Goal: Task Accomplishment & Management: Complete application form

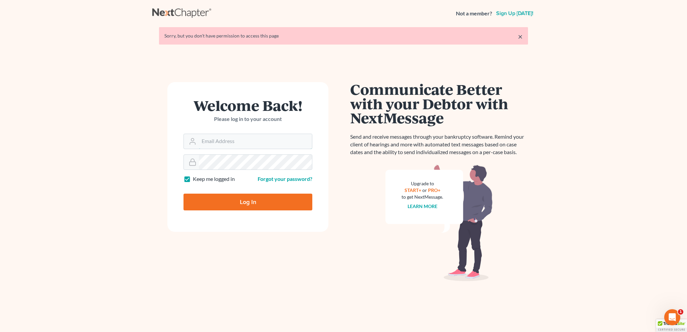
type input "[EMAIL_ADDRESS][DOMAIN_NAME]"
click at [242, 203] on input "Log In" at bounding box center [247, 202] width 129 height 17
type input "Thinking..."
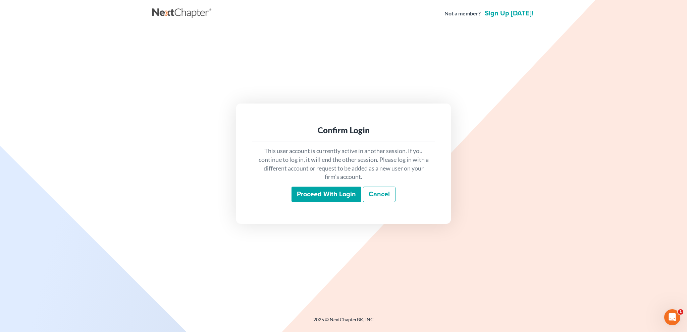
click at [318, 192] on input "Proceed with login" at bounding box center [326, 194] width 70 height 15
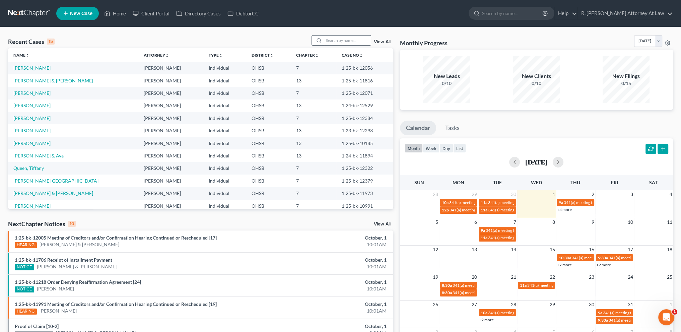
click at [337, 40] on input "search" at bounding box center [347, 41] width 47 height 10
type input "[PERSON_NAME]"
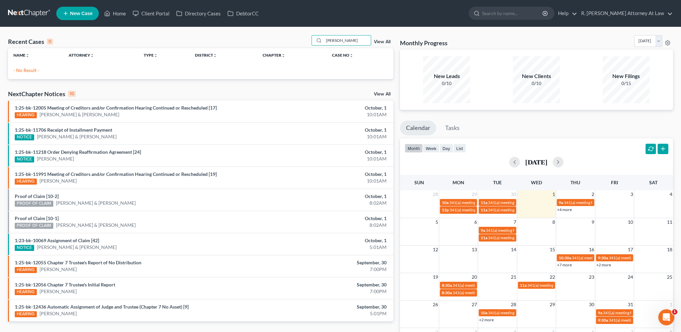
click at [71, 12] on span "New Case" at bounding box center [81, 13] width 22 height 5
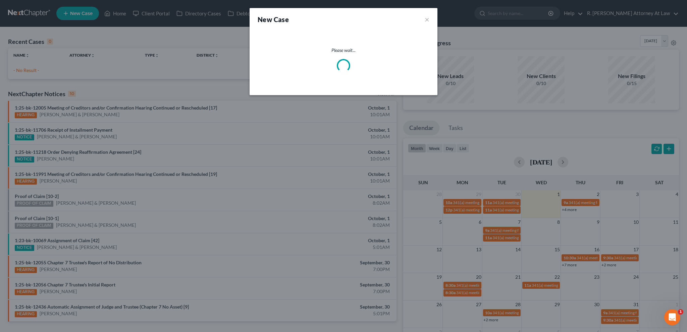
select select "62"
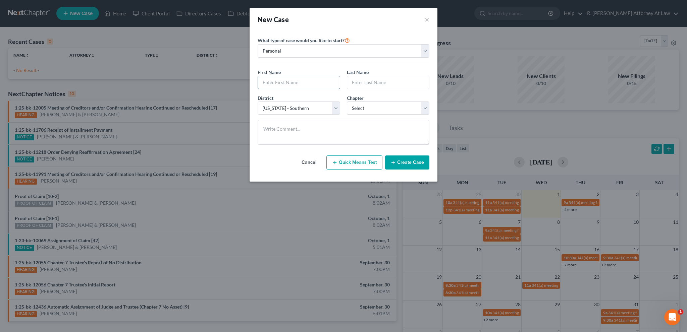
click at [268, 83] on input "text" at bounding box center [299, 82] width 82 height 13
type input "d"
type input "[PERSON_NAME]"
click at [366, 110] on select "Select 7 11 12 13" at bounding box center [388, 108] width 82 height 13
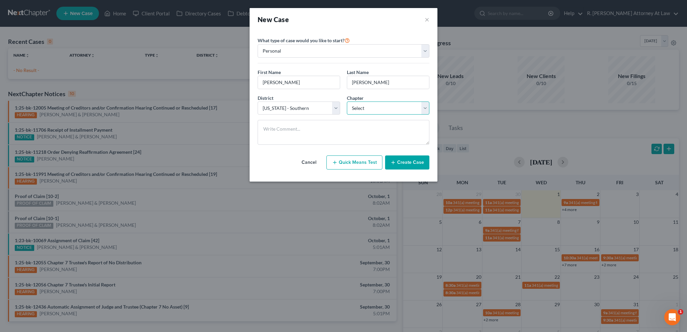
select select "0"
click at [347, 102] on select "Select 7 11 12 13" at bounding box center [388, 108] width 82 height 13
click at [397, 160] on button "Create Case" at bounding box center [407, 163] width 44 height 14
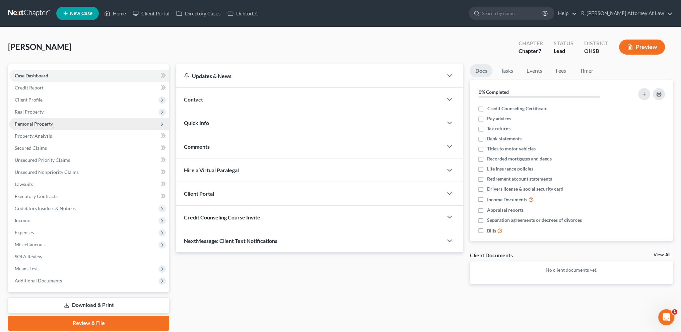
click at [21, 121] on span "Personal Property" at bounding box center [34, 124] width 38 height 6
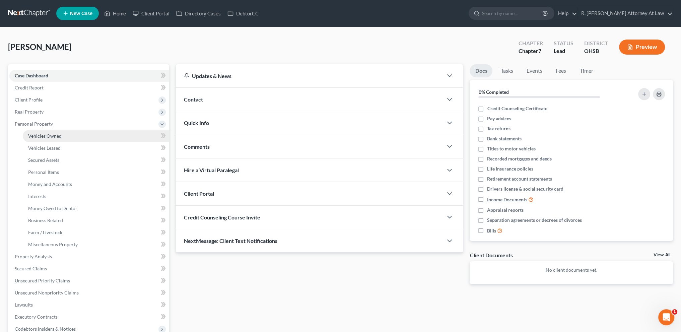
click at [32, 134] on span "Vehicles Owned" at bounding box center [45, 136] width 34 height 6
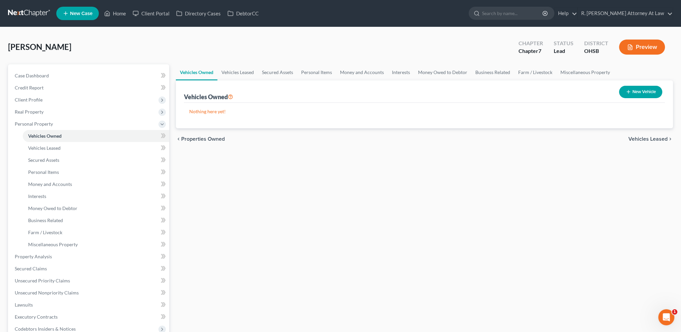
click at [632, 95] on button "New Vehicle" at bounding box center [640, 92] width 43 height 12
select select "0"
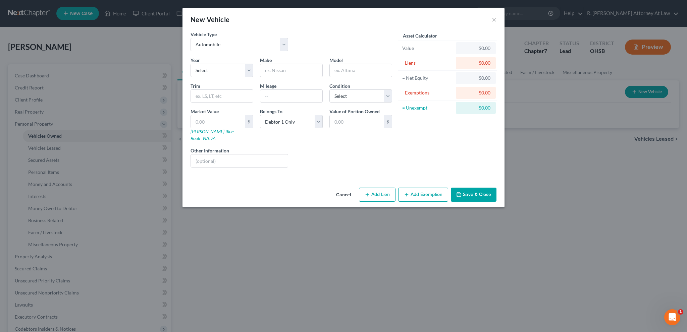
click at [344, 188] on button "Cancel" at bounding box center [343, 194] width 25 height 13
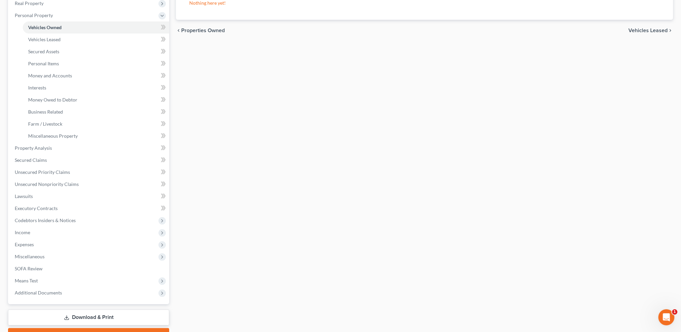
scroll to position [109, 0]
click at [31, 233] on span "Income" at bounding box center [89, 233] width 160 height 12
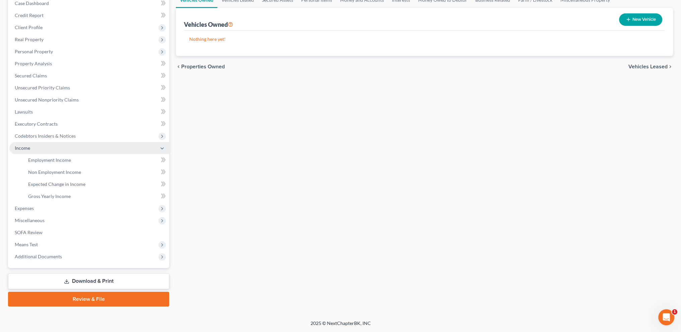
scroll to position [72, 0]
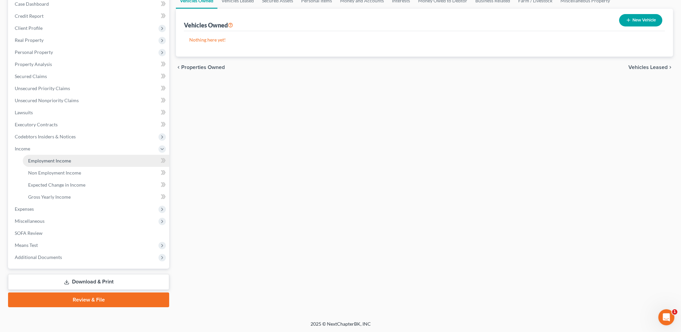
click at [34, 162] on span "Employment Income" at bounding box center [49, 161] width 43 height 6
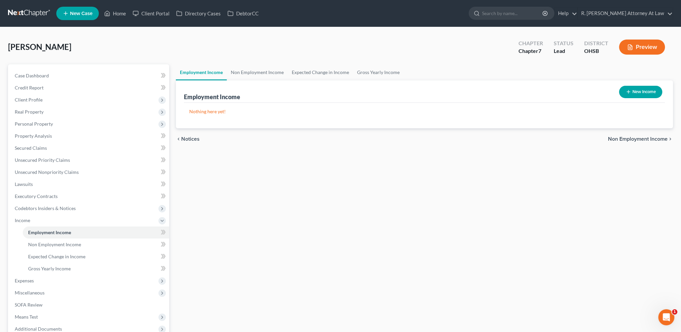
click at [627, 92] on icon "button" at bounding box center [628, 91] width 5 height 5
select select "0"
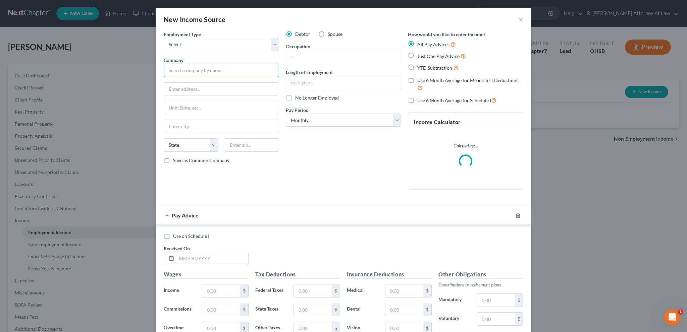
click at [187, 69] on input "text" at bounding box center [221, 70] width 115 height 13
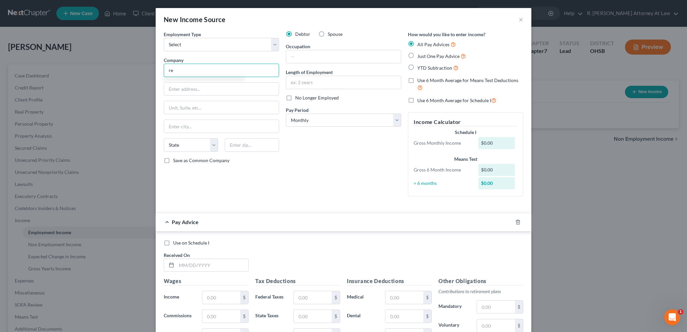
type input "r"
type input "Red Key Logistics"
click at [217, 42] on select "Select Full or [DEMOGRAPHIC_DATA] Employment Self Employment" at bounding box center [221, 44] width 115 height 13
select select "0"
click at [164, 38] on select "Select Full or [DEMOGRAPHIC_DATA] Employment Self Employment" at bounding box center [221, 44] width 115 height 13
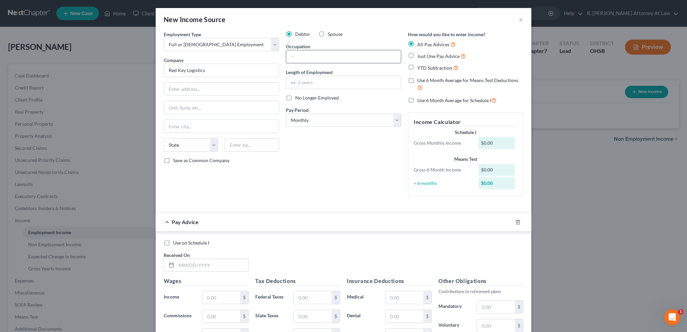
click at [319, 58] on input "text" at bounding box center [343, 56] width 115 height 13
type input "Dispatcher"
click at [417, 55] on label "Just One Pay Advice" at bounding box center [441, 56] width 49 height 8
click at [420, 55] on input "Just One Pay Advice" at bounding box center [422, 54] width 4 height 4
radio input "true"
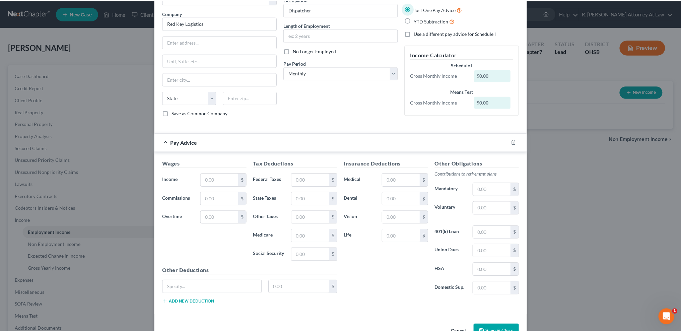
scroll to position [65, 0]
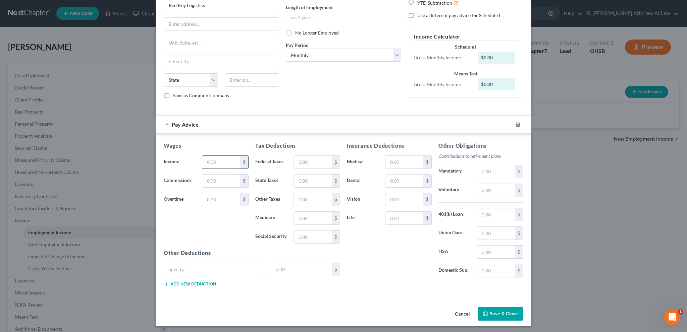
drag, startPoint x: 209, startPoint y: 162, endPoint x: 202, endPoint y: 161, distance: 6.1
click at [209, 162] on input "text" at bounding box center [221, 162] width 38 height 13
type input "4,256"
click at [492, 312] on button "Save & Close" at bounding box center [500, 314] width 46 height 14
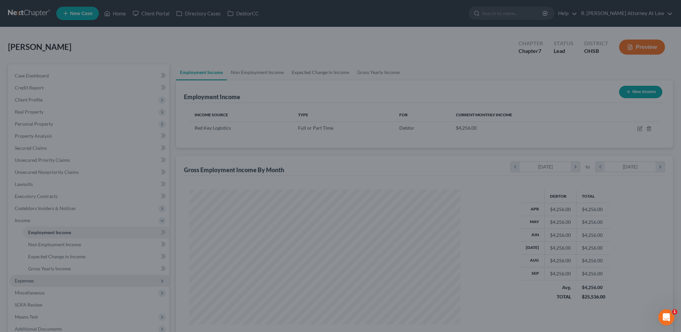
scroll to position [134, 282]
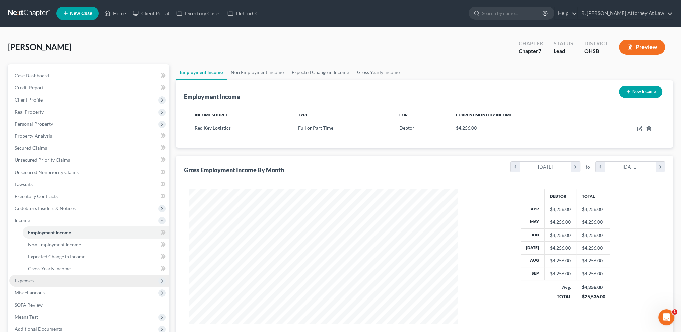
click at [24, 282] on span "Expenses" at bounding box center [24, 281] width 19 height 6
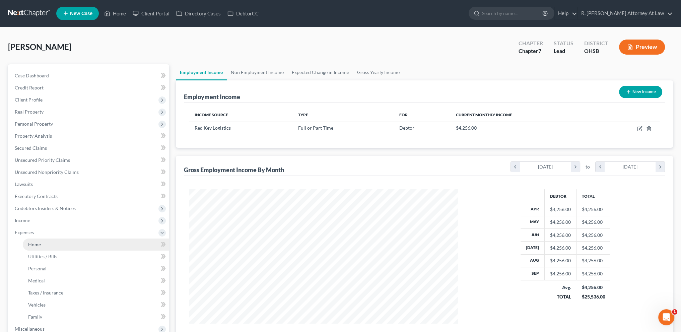
click at [27, 245] on link "Home" at bounding box center [96, 245] width 146 height 12
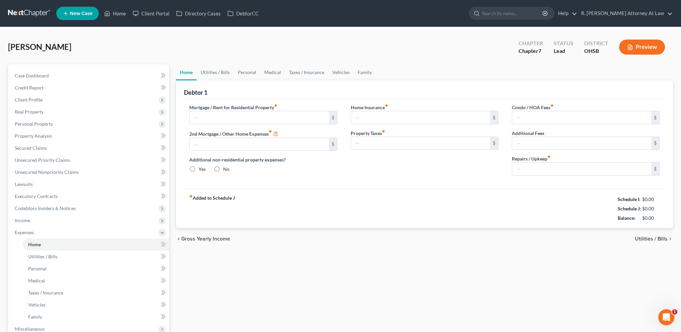
type input "0.00"
radio input "true"
type input "0.00"
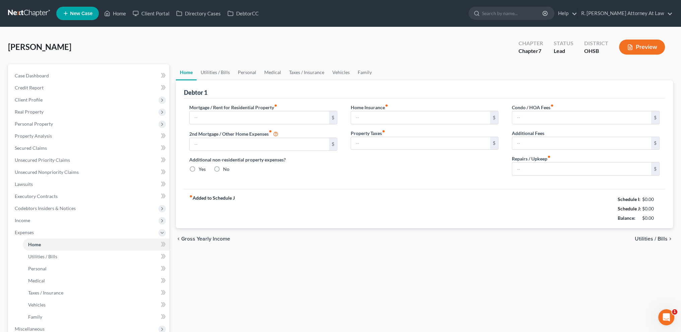
type input "0.00"
click at [200, 120] on input "text" at bounding box center [259, 117] width 139 height 13
type input "600"
click at [359, 70] on link "Family" at bounding box center [365, 72] width 22 height 16
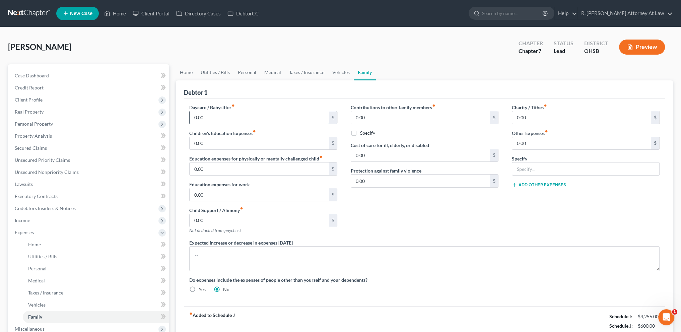
click at [217, 114] on input "0.00" at bounding box center [259, 117] width 139 height 13
click at [244, 70] on link "Personal" at bounding box center [247, 72] width 26 height 16
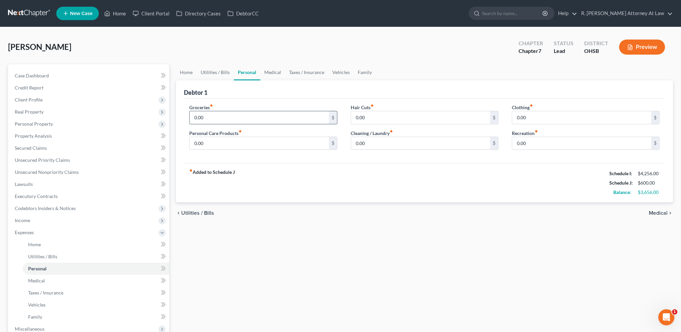
click at [209, 119] on input "0.00" at bounding box center [259, 117] width 139 height 13
click at [209, 117] on input "1,000" at bounding box center [259, 117] width 139 height 13
type input "1"
type input "600"
click at [223, 142] on input "0.00" at bounding box center [259, 143] width 139 height 13
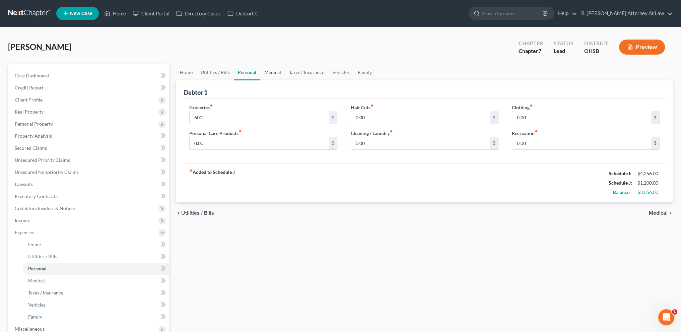
click at [271, 72] on link "Medical" at bounding box center [272, 72] width 25 height 16
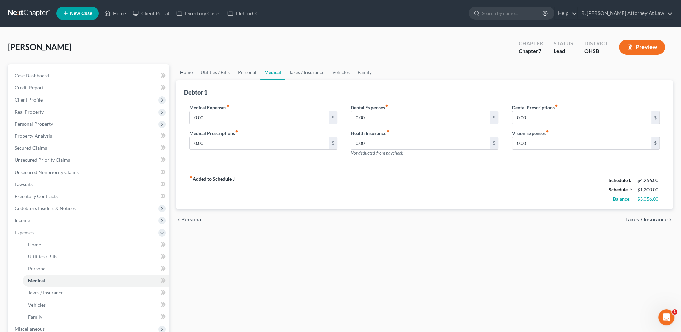
click at [188, 70] on link "Home" at bounding box center [186, 72] width 21 height 16
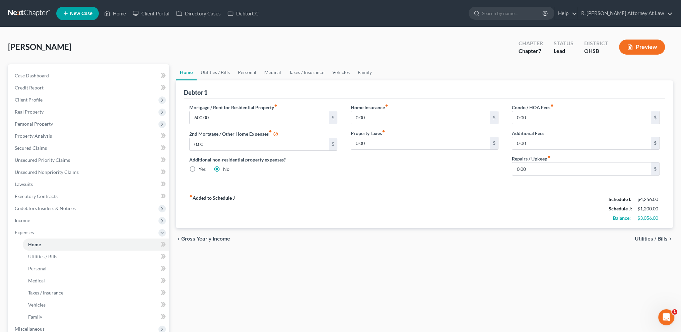
click at [339, 71] on link "Vehicles" at bounding box center [341, 72] width 25 height 16
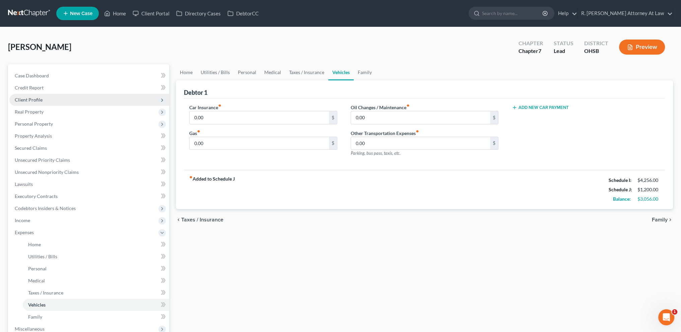
click at [29, 99] on span "Client Profile" at bounding box center [29, 100] width 28 height 6
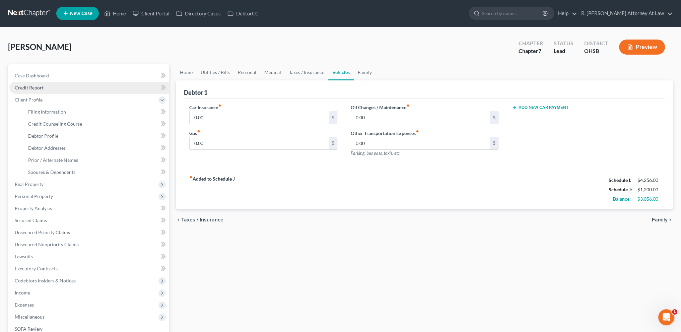
click at [28, 84] on link "Credit Report" at bounding box center [89, 88] width 160 height 12
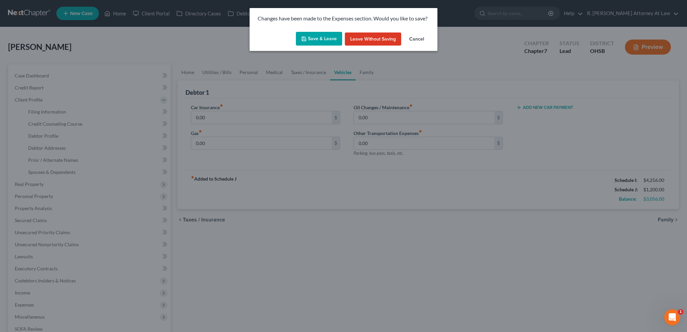
click at [415, 38] on button "Cancel" at bounding box center [416, 39] width 25 height 13
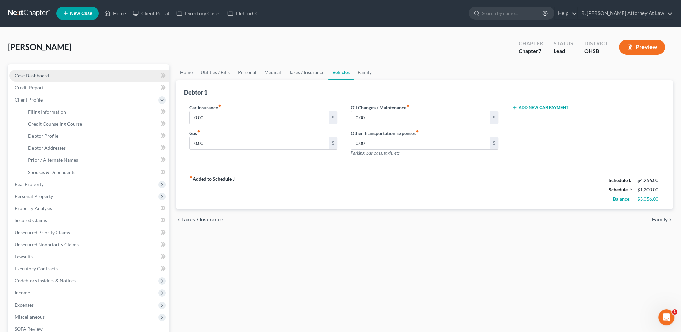
click at [29, 75] on span "Case Dashboard" at bounding box center [32, 76] width 34 height 6
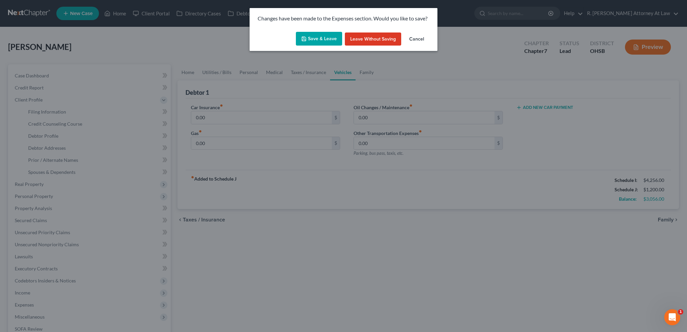
click at [321, 34] on button "Save & Leave" at bounding box center [319, 39] width 46 height 14
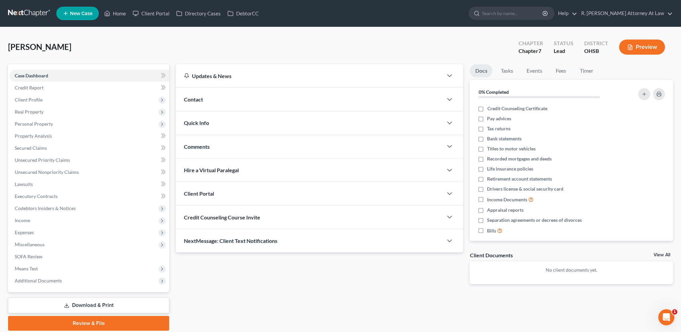
click at [215, 149] on div "Comments" at bounding box center [309, 146] width 267 height 23
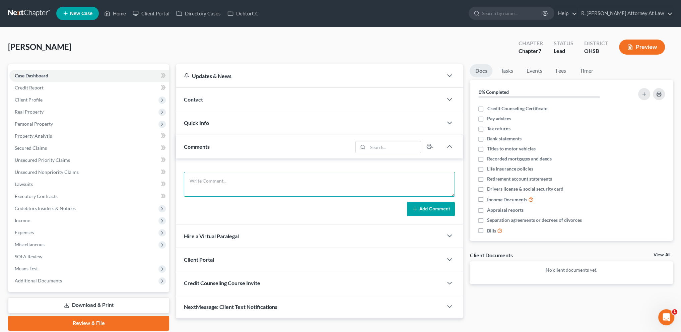
click at [204, 178] on textarea at bounding box center [319, 184] width 271 height 25
type textarea "9"
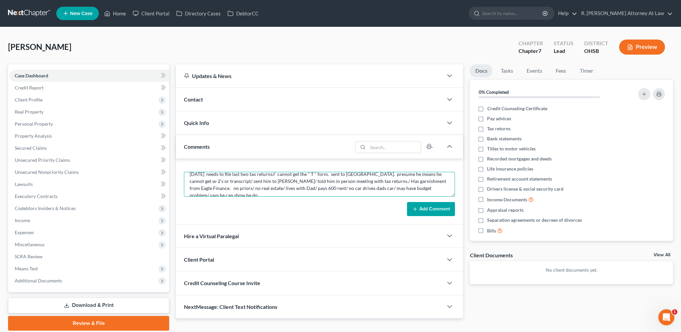
scroll to position [8, 0]
type textarea "[DATE] needs to file last two tax returns// cannot get the " T " form. sent to …"
click at [425, 205] on button "Add Comment" at bounding box center [431, 209] width 48 height 14
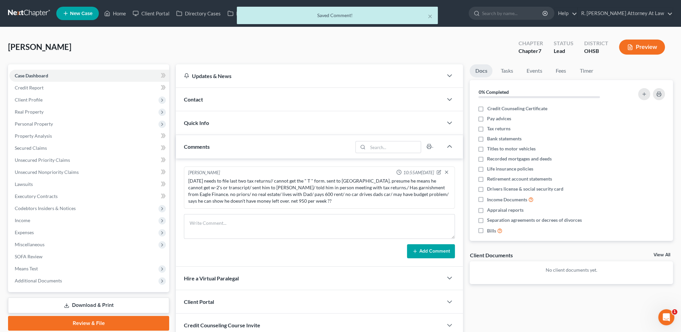
scroll to position [0, 0]
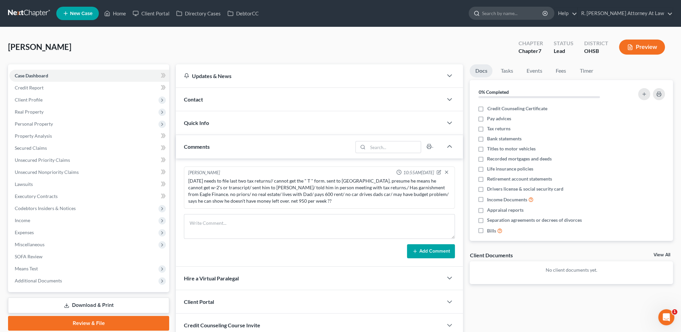
click at [526, 14] on input "search" at bounding box center [512, 13] width 61 height 12
type input "warburton"
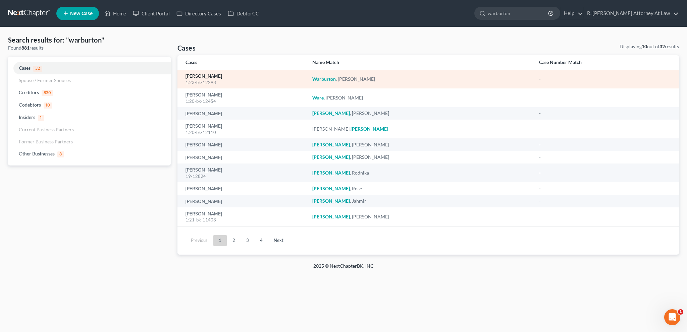
click at [198, 74] on link "[PERSON_NAME]" at bounding box center [203, 76] width 37 height 5
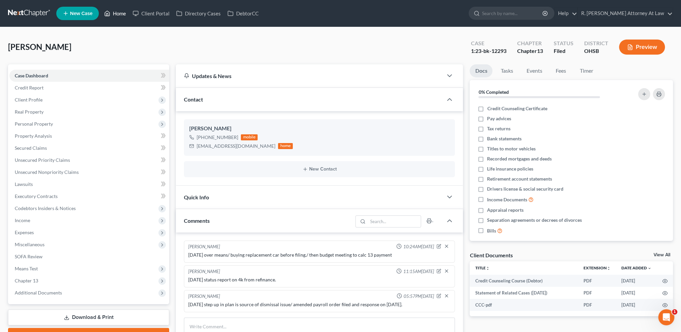
click at [118, 13] on link "Home" at bounding box center [115, 13] width 28 height 12
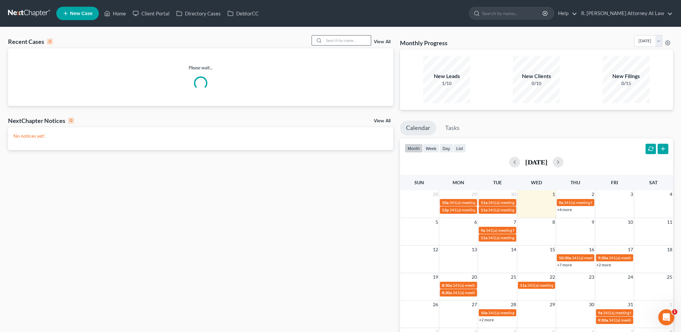
click at [327, 40] on input "search" at bounding box center [347, 41] width 47 height 10
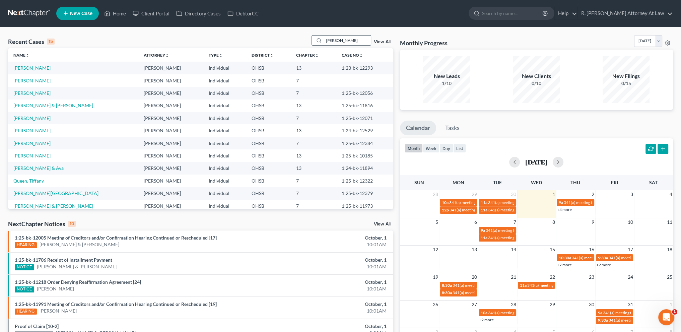
type input "[PERSON_NAME]"
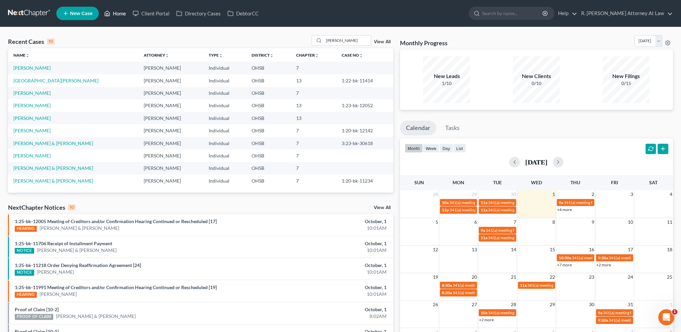
click at [117, 13] on link "Home" at bounding box center [115, 13] width 28 height 12
click at [82, 12] on span "New Case" at bounding box center [81, 13] width 22 height 5
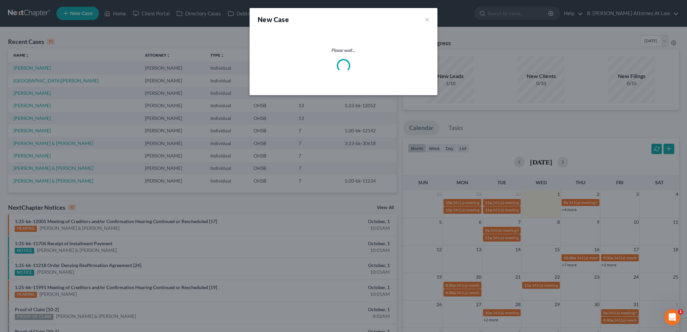
select select "62"
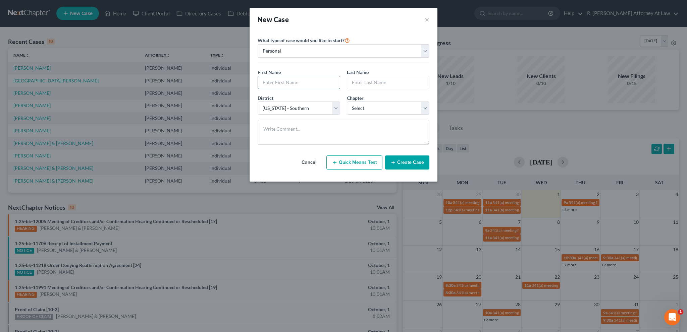
click at [271, 80] on input "text" at bounding box center [299, 82] width 82 height 13
type input "[PERSON_NAME]"
click at [362, 107] on select "Select 7 11 12 13" at bounding box center [388, 108] width 82 height 13
select select "0"
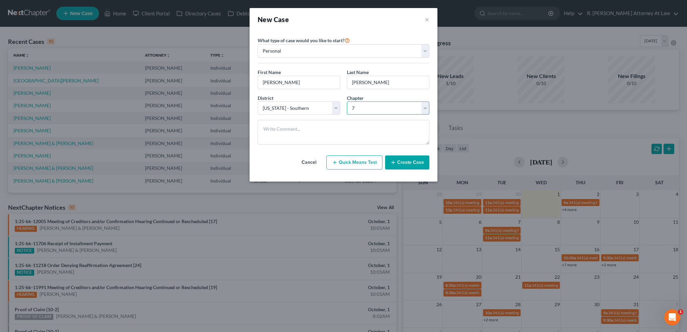
click at [347, 102] on select "Select 7 11 12 13" at bounding box center [388, 108] width 82 height 13
click at [399, 163] on button "Create Case" at bounding box center [407, 163] width 44 height 14
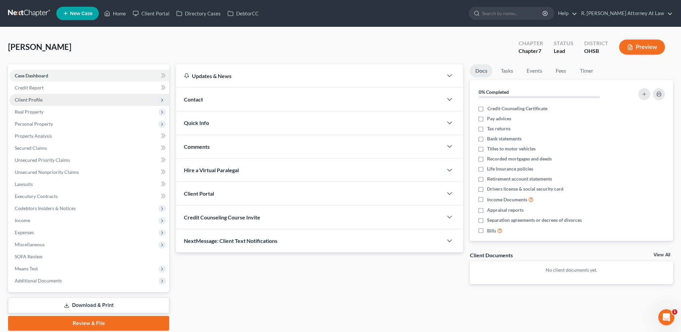
click at [20, 100] on span "Client Profile" at bounding box center [29, 100] width 28 height 6
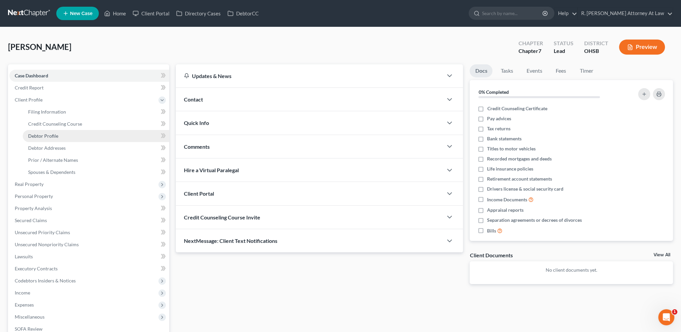
click at [39, 134] on span "Debtor Profile" at bounding box center [43, 136] width 30 height 6
select select "0"
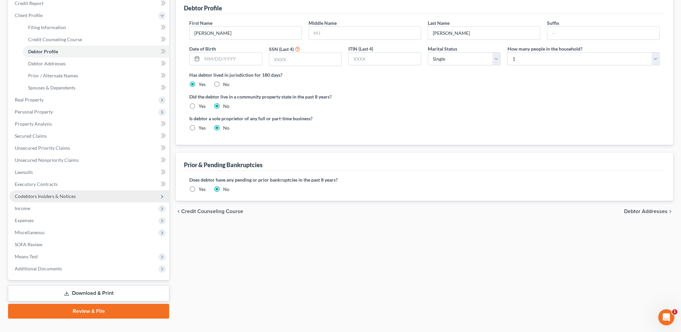
scroll to position [96, 0]
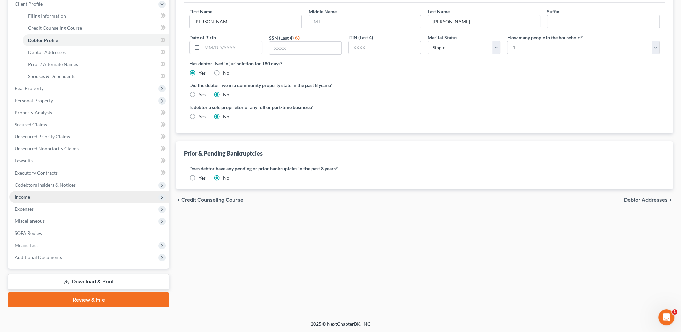
click at [32, 197] on span "Income" at bounding box center [89, 197] width 160 height 12
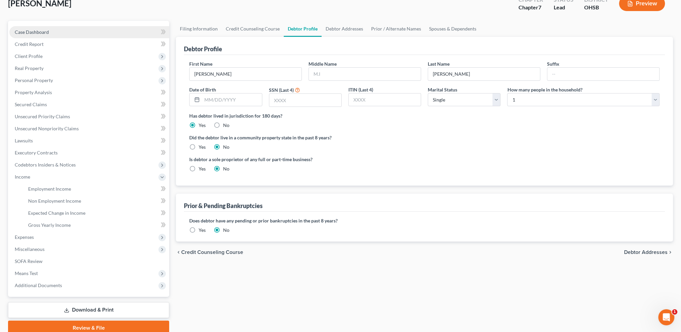
scroll to position [0, 0]
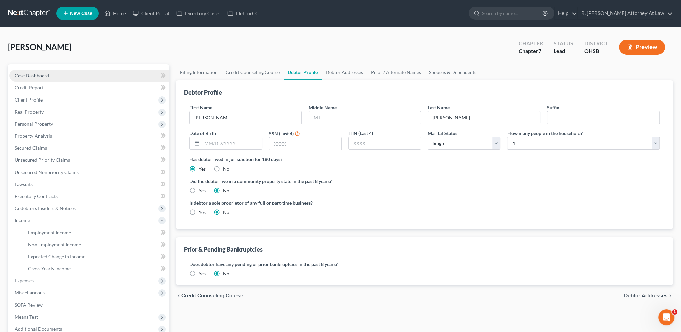
click at [30, 73] on span "Case Dashboard" at bounding box center [32, 76] width 34 height 6
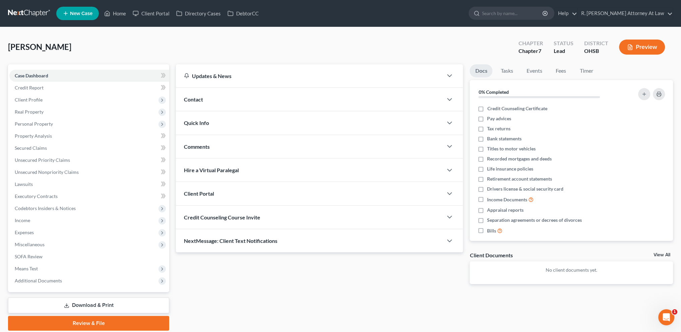
click at [199, 148] on span "Comments" at bounding box center [197, 146] width 26 height 6
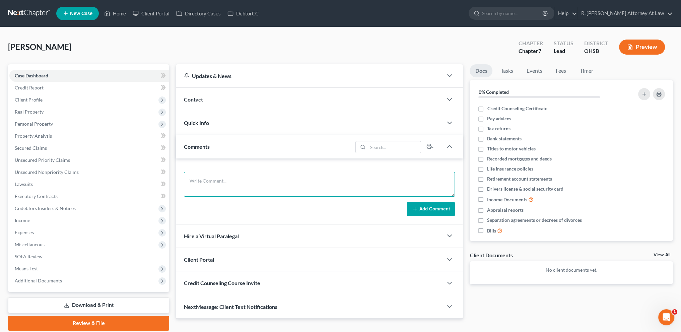
click at [205, 182] on textarea at bounding box center [319, 184] width 271 height 25
type textarea "9"
click at [424, 179] on textarea "[DATE] no real estate/ no children/ no car - had a car and was in accident - lo…" at bounding box center [319, 184] width 271 height 25
click at [209, 189] on textarea "[DATE] no real estate/ no children/ no car - had a car and was in accident - lo…" at bounding box center [319, 184] width 271 height 25
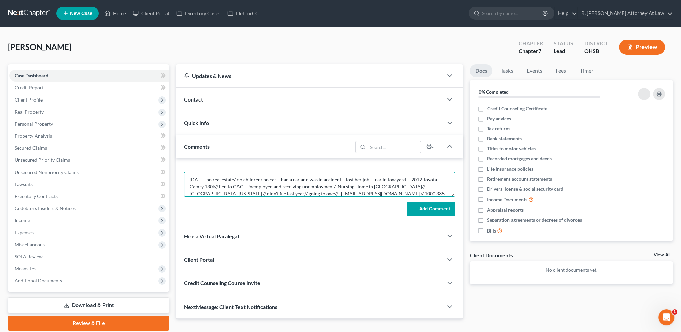
scroll to position [7, 0]
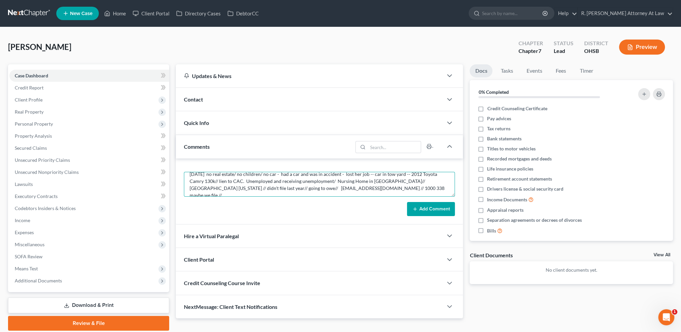
drag, startPoint x: 292, startPoint y: 191, endPoint x: 244, endPoint y: 187, distance: 48.8
click at [244, 187] on textarea "[DATE] no real estate/ no children/ no car - had a car and was in accident - lo…" at bounding box center [319, 184] width 271 height 25
click at [250, 91] on div "Contact" at bounding box center [309, 99] width 267 height 23
click at [354, 187] on textarea "[DATE] no real estate/ no children/ no car - had a car and was in accident - lo…" at bounding box center [319, 184] width 271 height 25
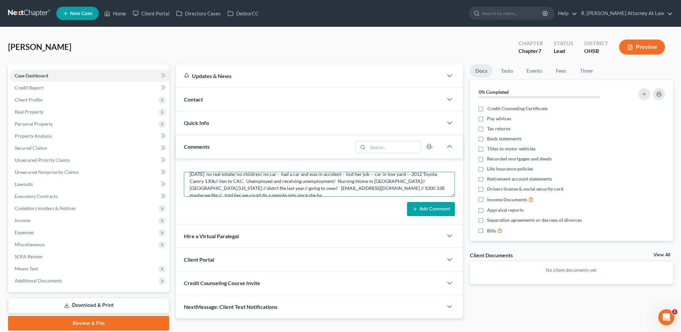
scroll to position [8, 0]
type textarea "[DATE] no real estate/ no children/ no car - had a car and was in accident - lo…"
click at [422, 208] on button "Add Comment" at bounding box center [431, 209] width 48 height 14
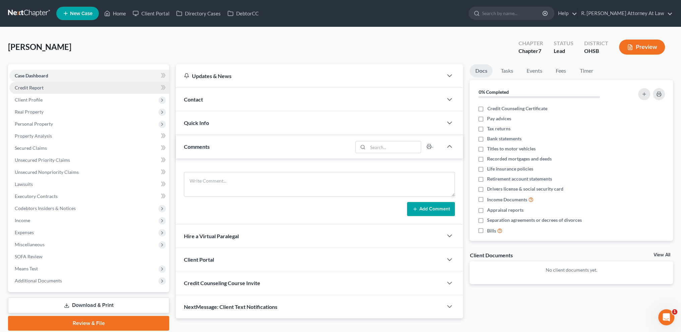
scroll to position [0, 0]
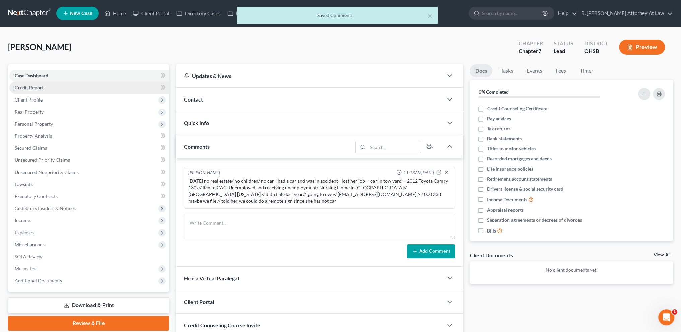
click at [35, 87] on span "Credit Report" at bounding box center [29, 88] width 29 height 6
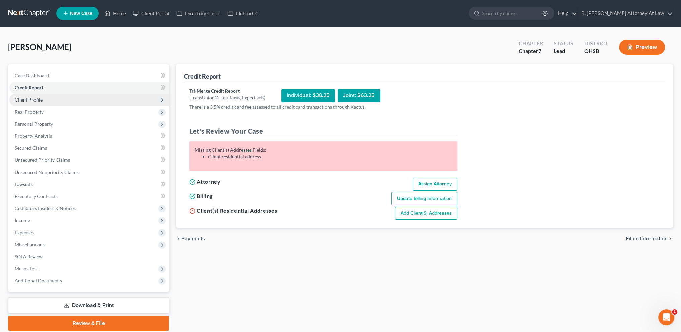
click at [38, 98] on span "Client Profile" at bounding box center [29, 100] width 28 height 6
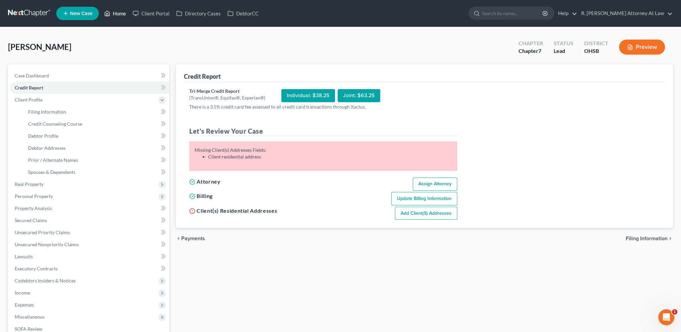
click at [121, 13] on link "Home" at bounding box center [115, 13] width 28 height 12
